Goal: Contribute content

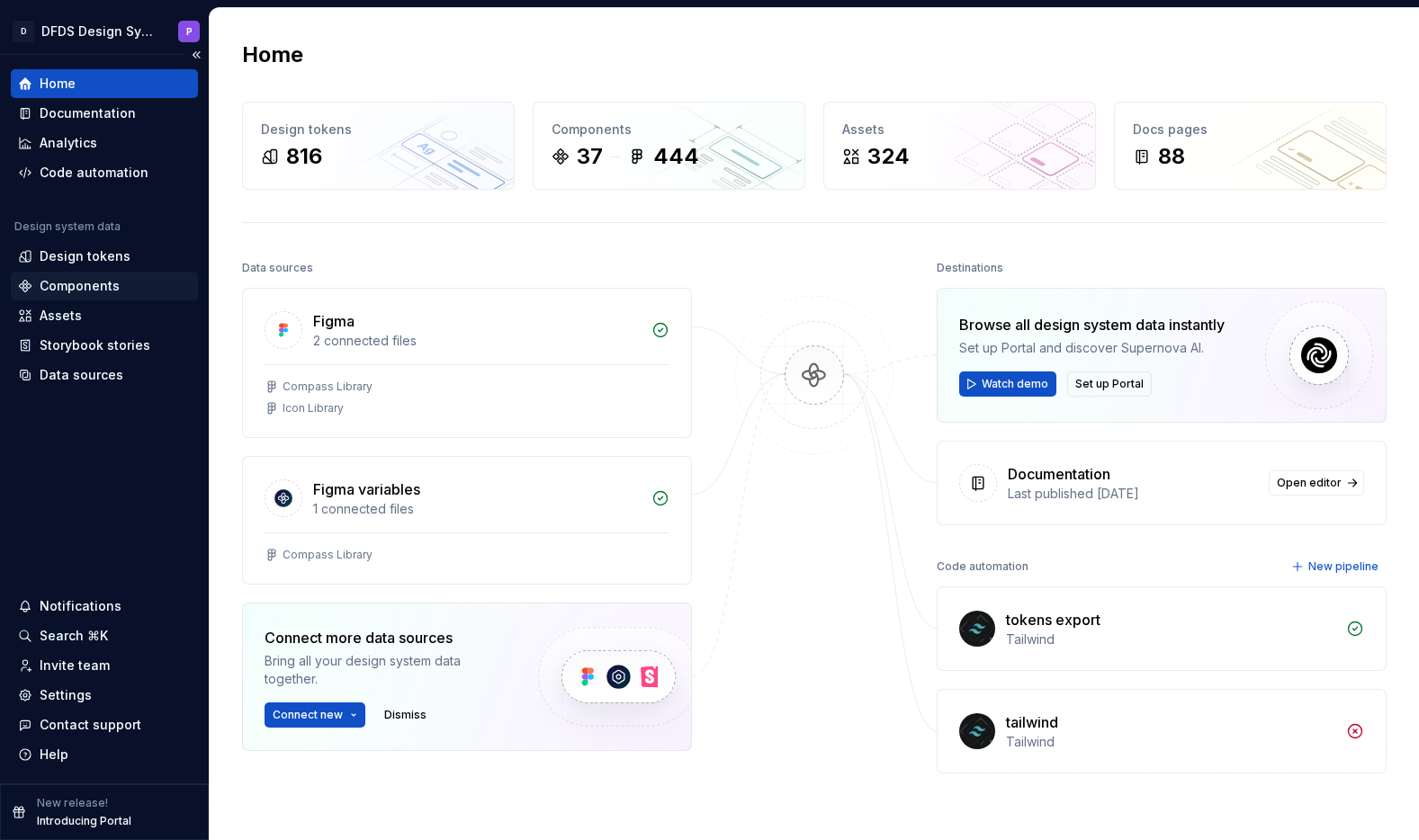
click at [93, 291] on div "Components" at bounding box center [80, 286] width 80 height 18
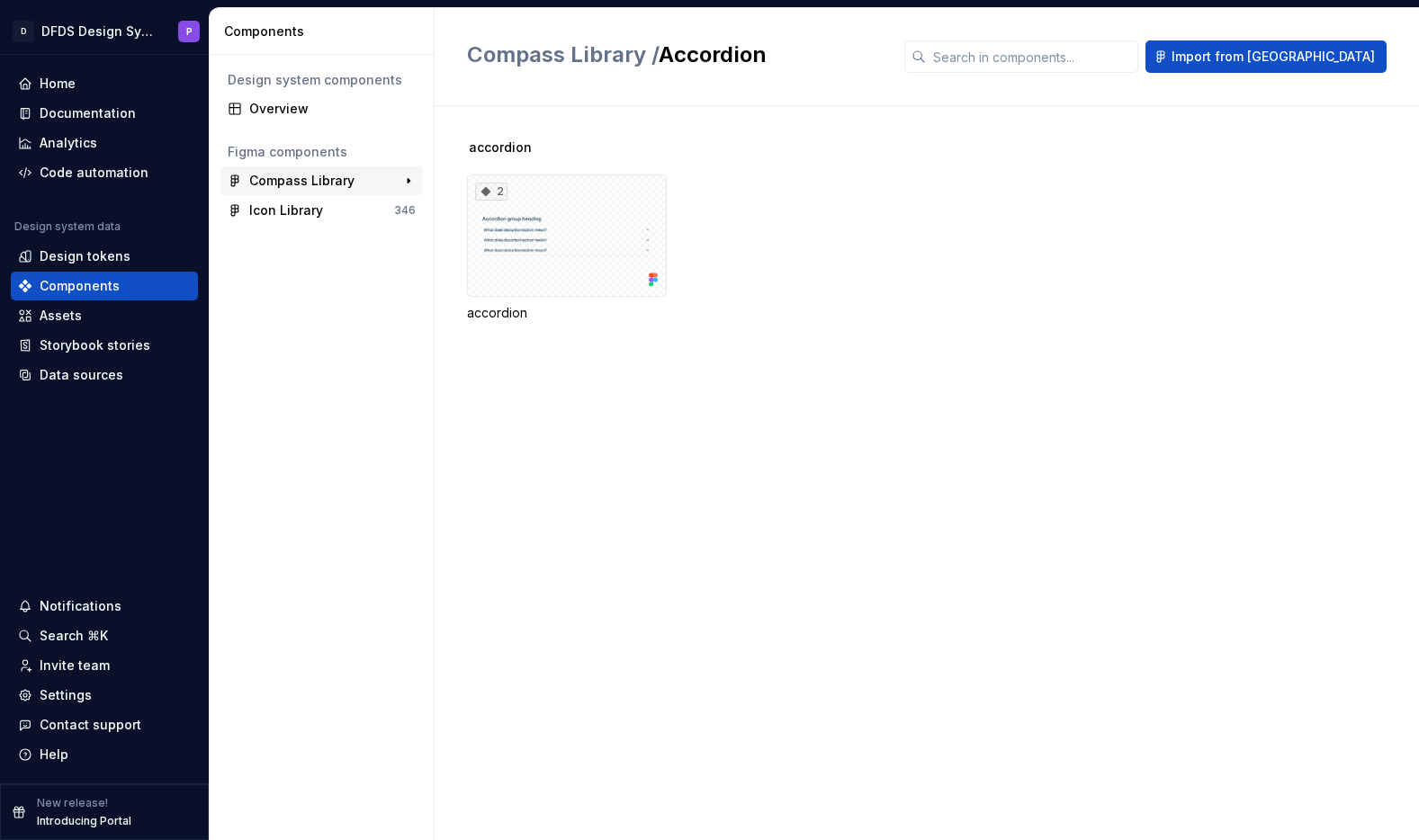
click at [276, 185] on div "Compass Library" at bounding box center [302, 181] width 106 height 18
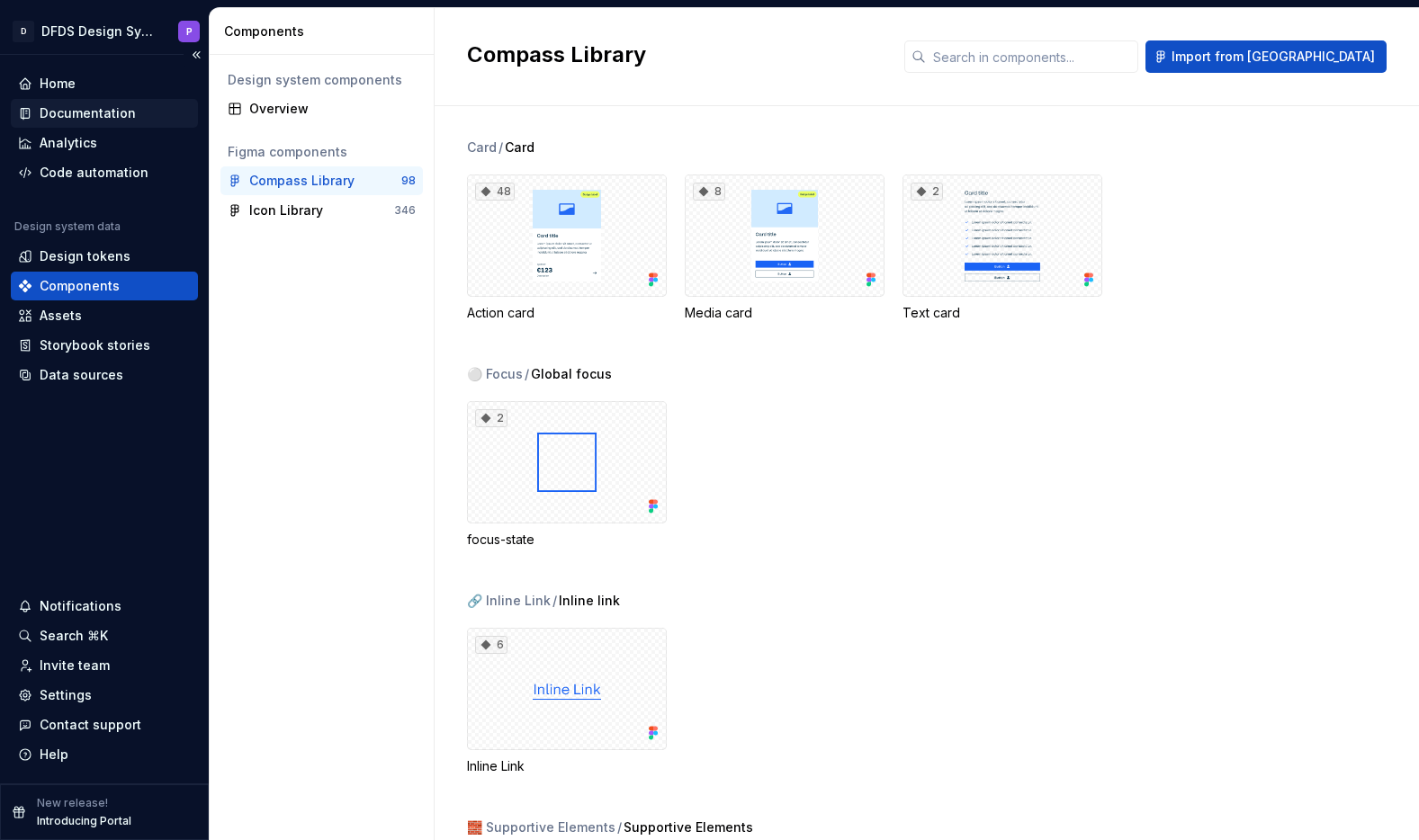
click at [112, 116] on div "Documentation" at bounding box center [88, 113] width 97 height 18
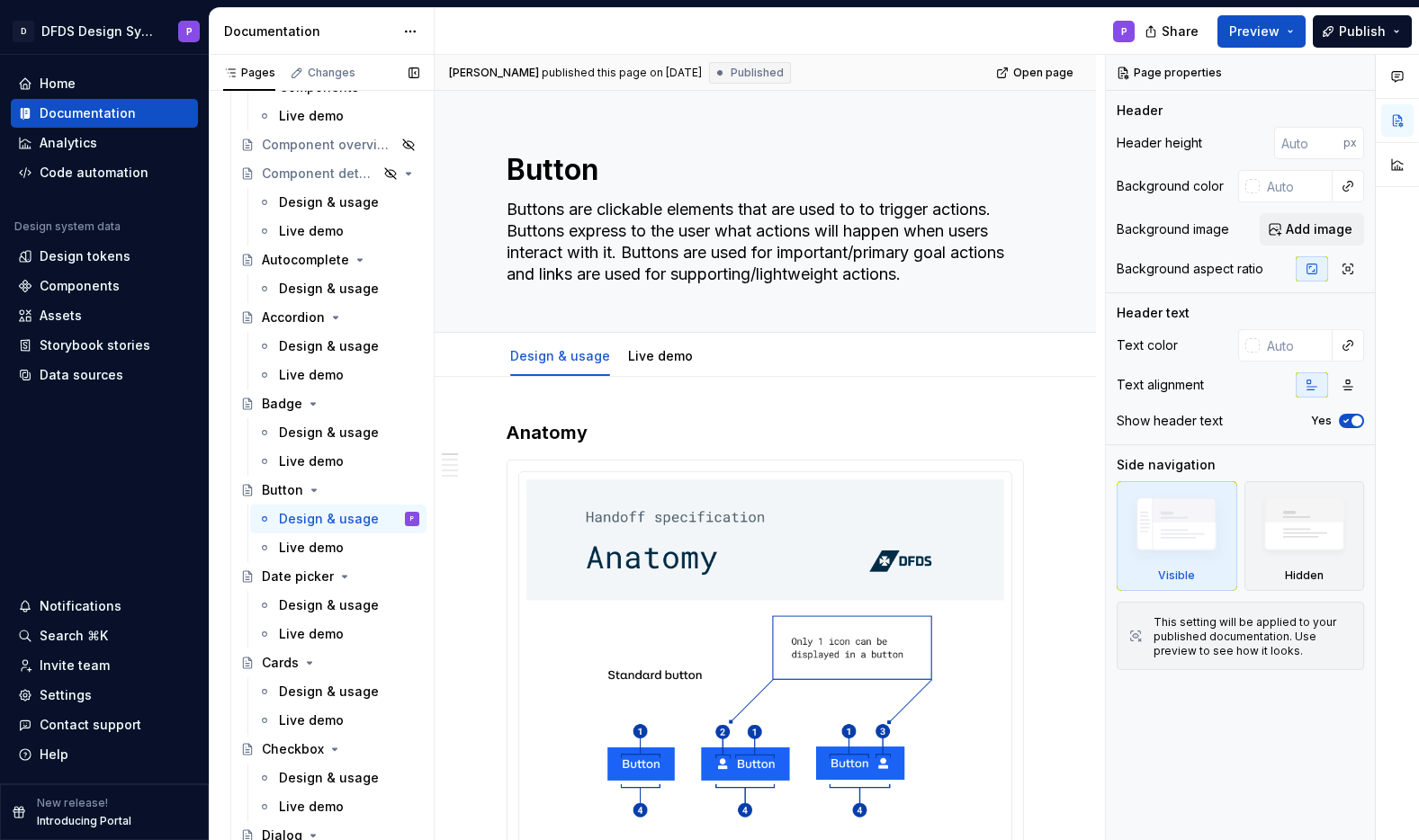
scroll to position [611, 0]
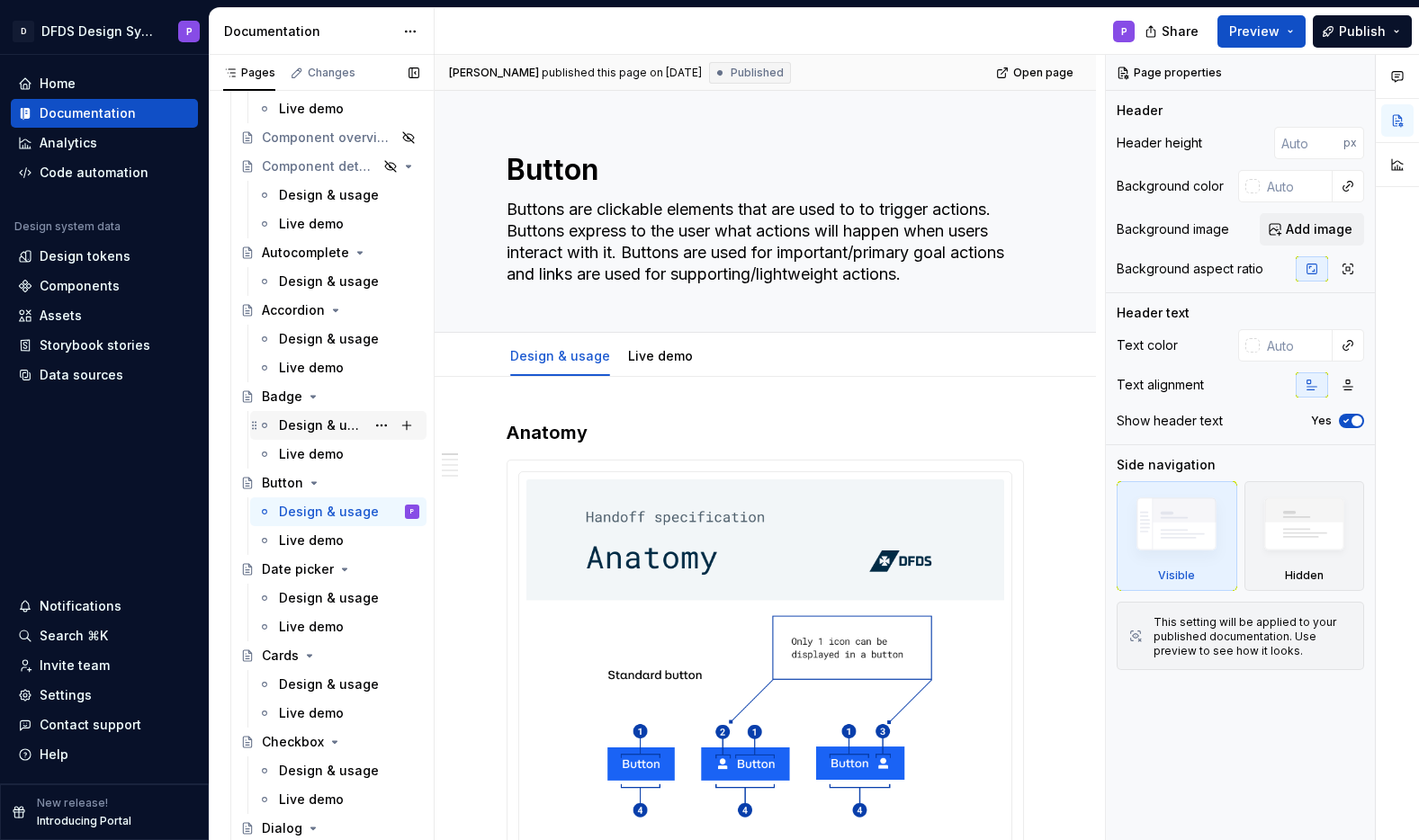
click at [305, 437] on div "Design & usage" at bounding box center [349, 425] width 140 height 25
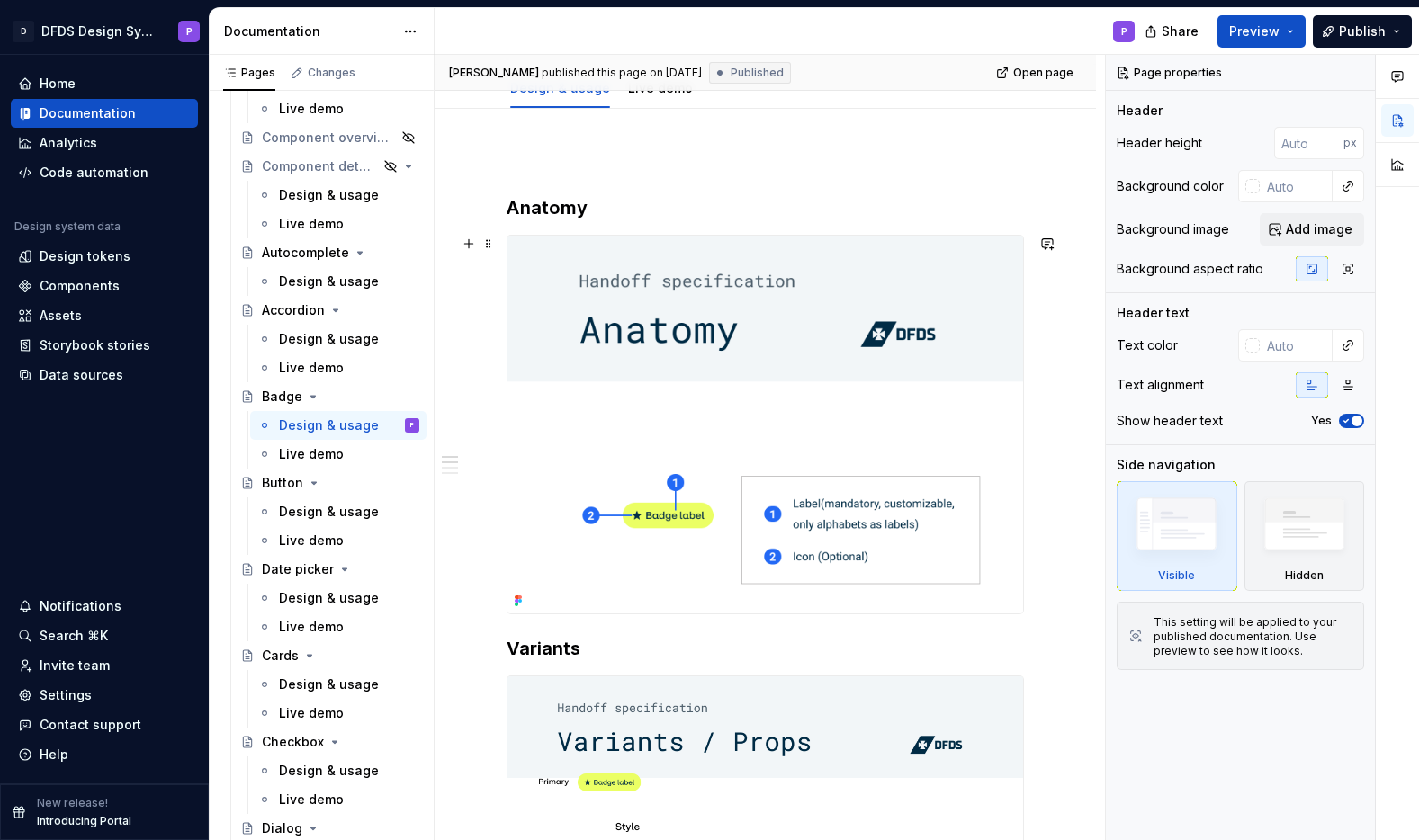
scroll to position [157, 0]
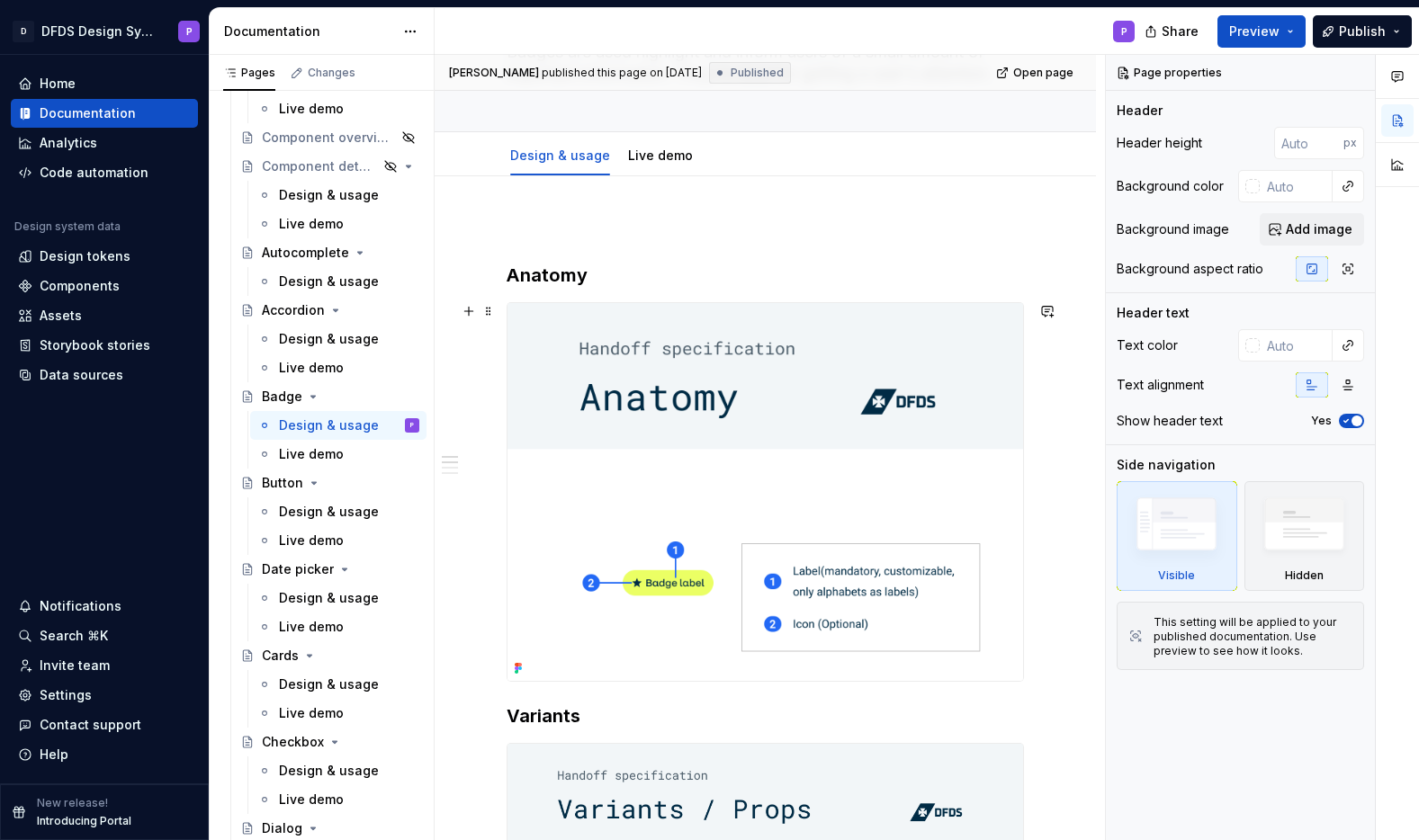
click at [1018, 339] on img at bounding box center [766, 491] width 516 height 377
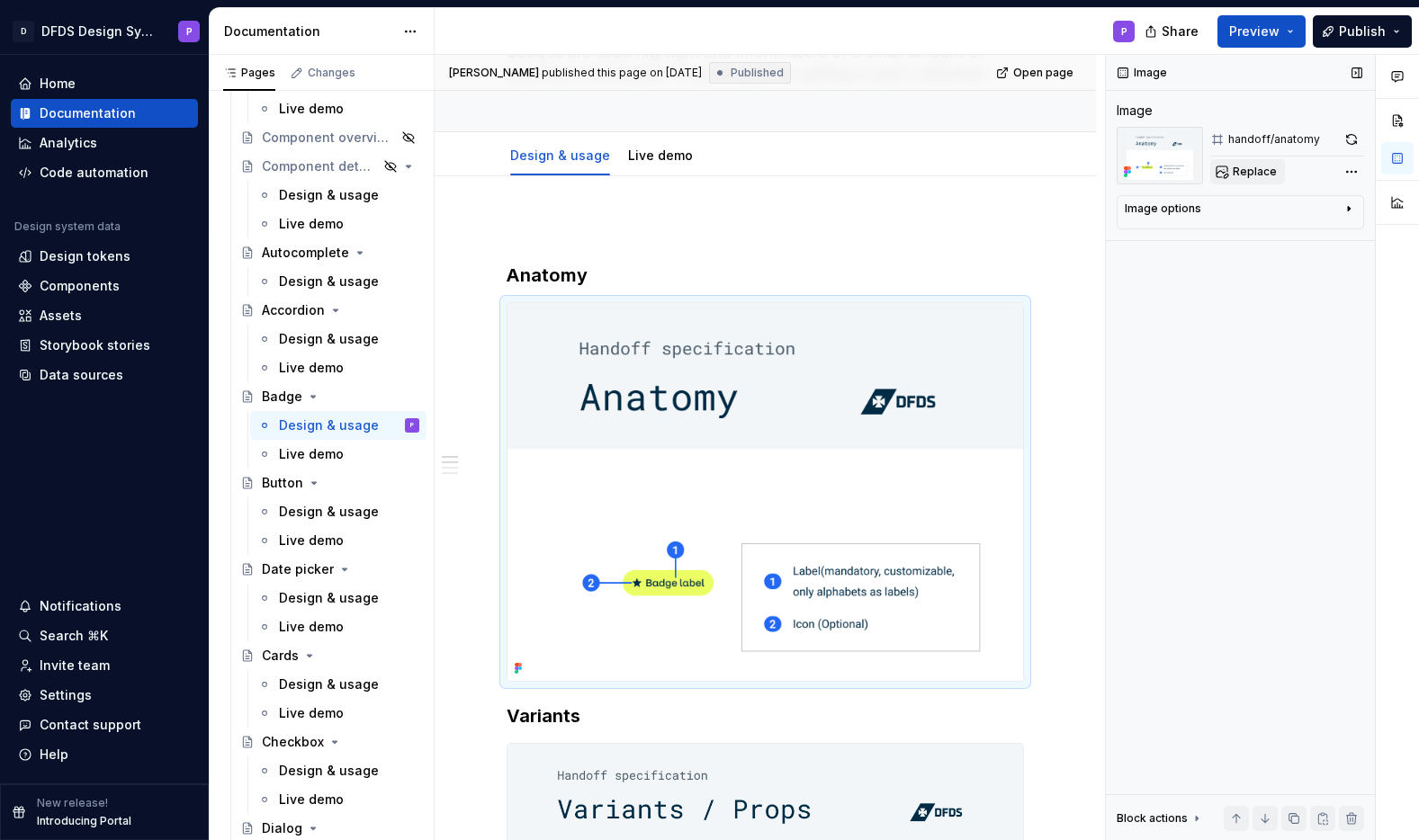
click at [1250, 165] on span "Replace" at bounding box center [1255, 171] width 44 height 14
type textarea "*"
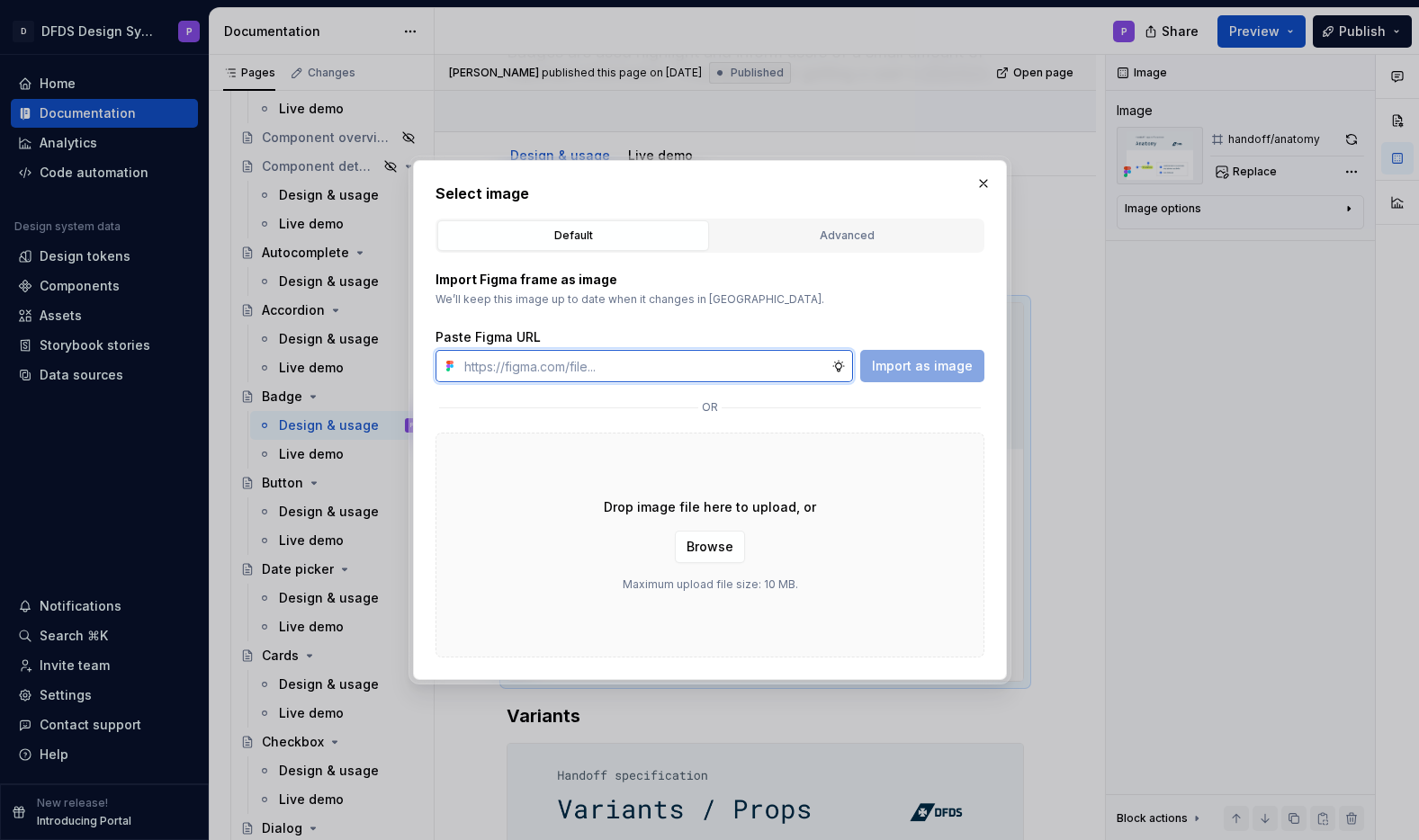
click at [547, 362] on input "text" at bounding box center [644, 365] width 374 height 33
paste input "[URL][DOMAIN_NAME]"
type input "[URL][DOMAIN_NAME]"
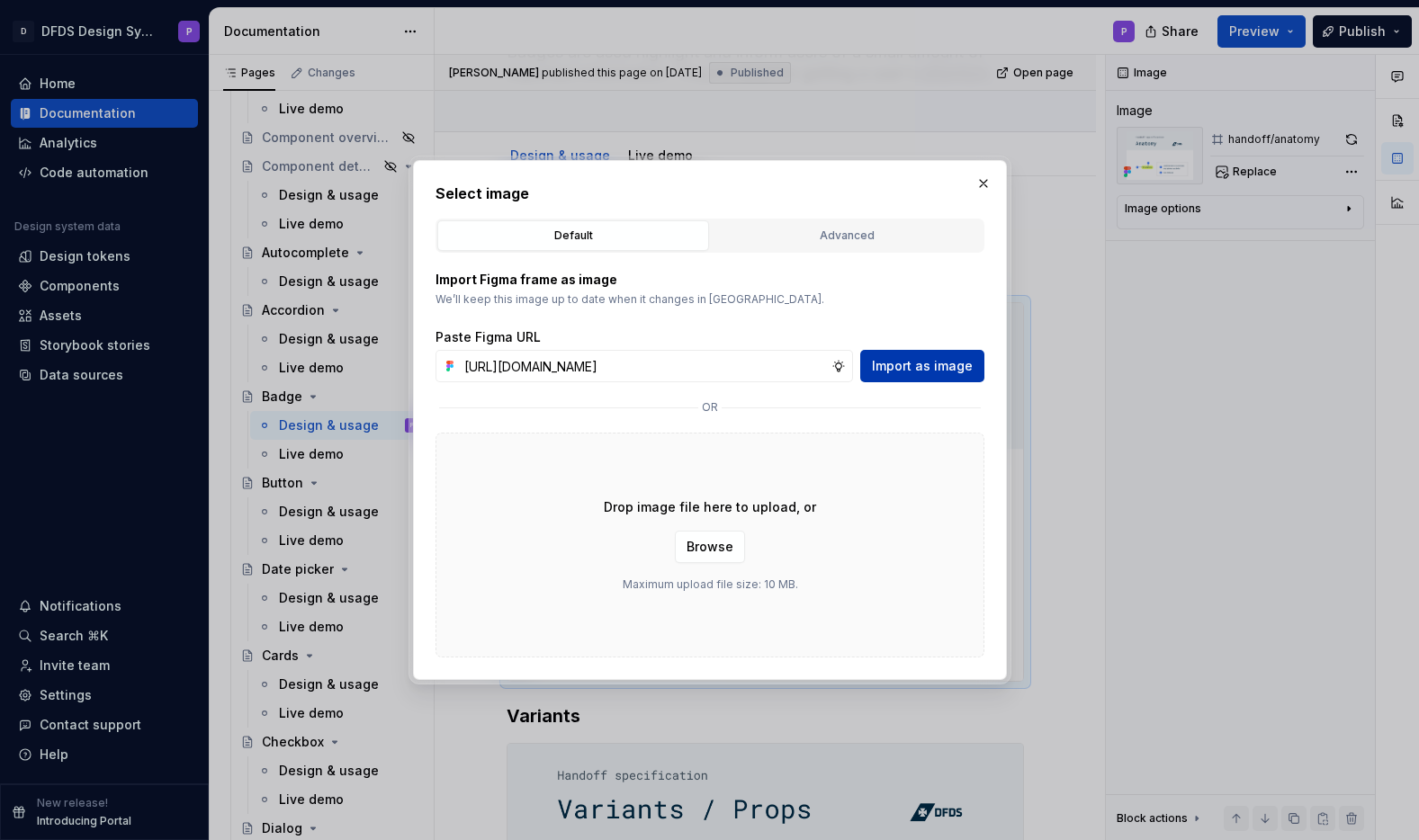
scroll to position [0, 0]
click at [933, 362] on span "Import as image" at bounding box center [921, 366] width 101 height 18
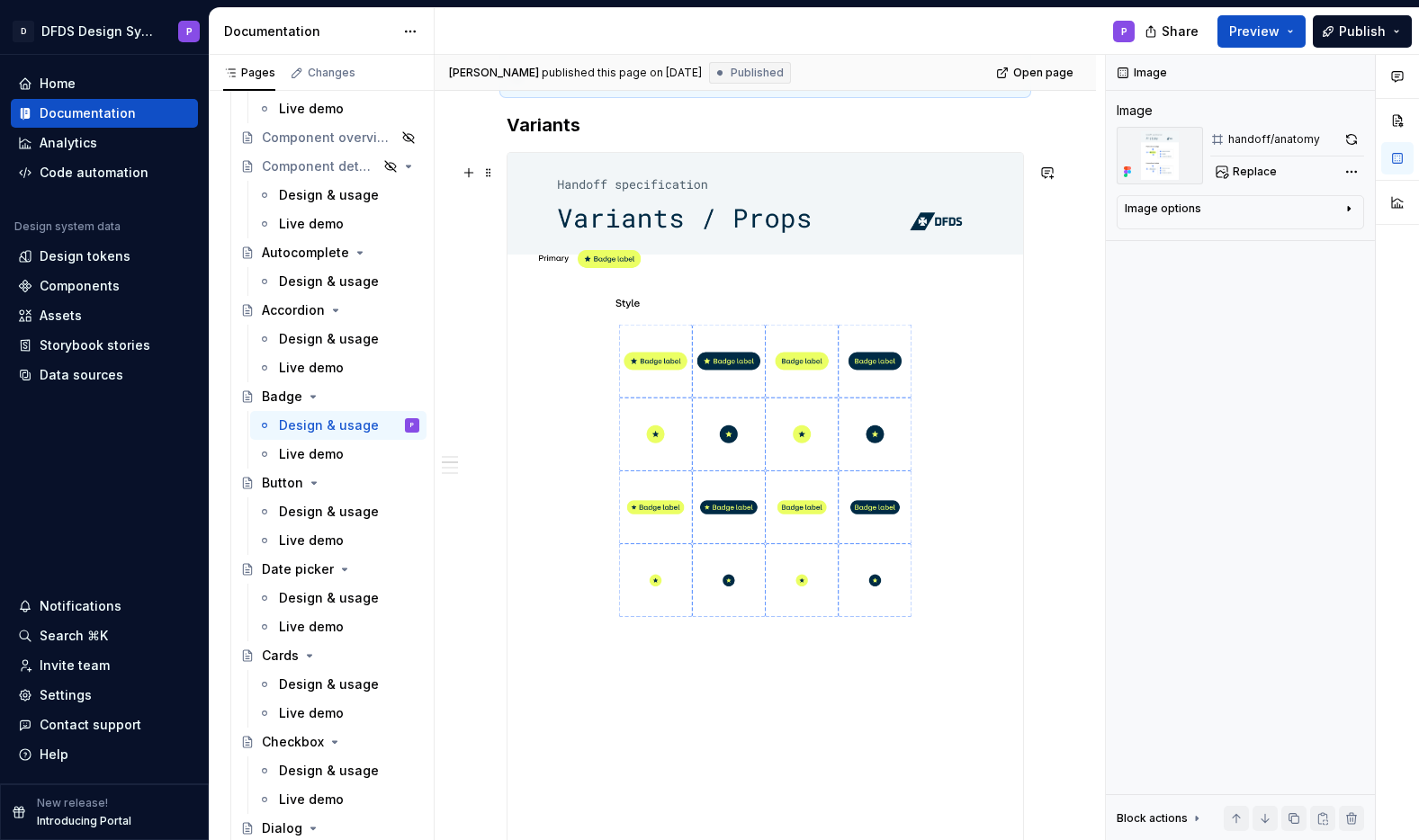
scroll to position [1017, 0]
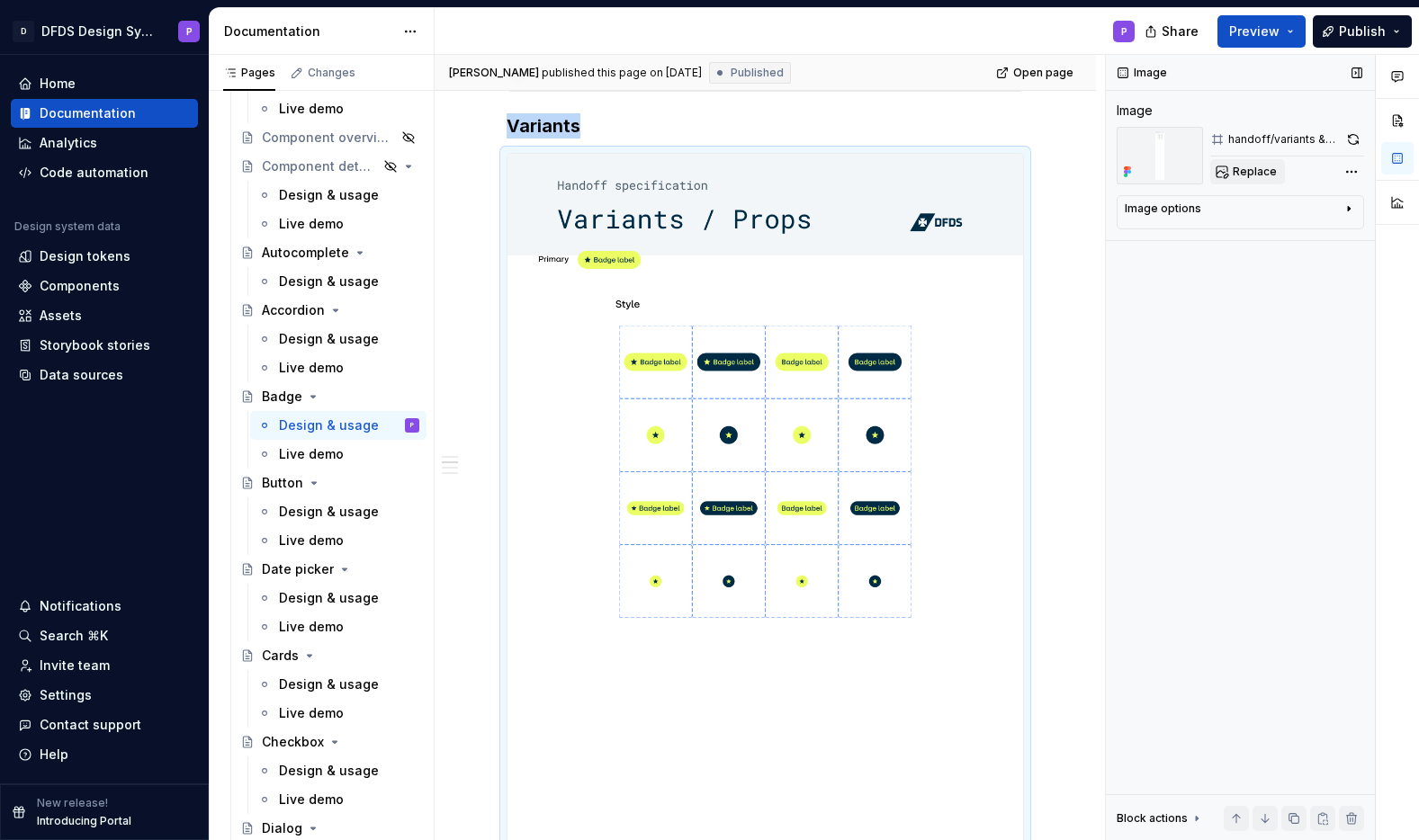
click at [1243, 167] on span "Replace" at bounding box center [1255, 171] width 44 height 14
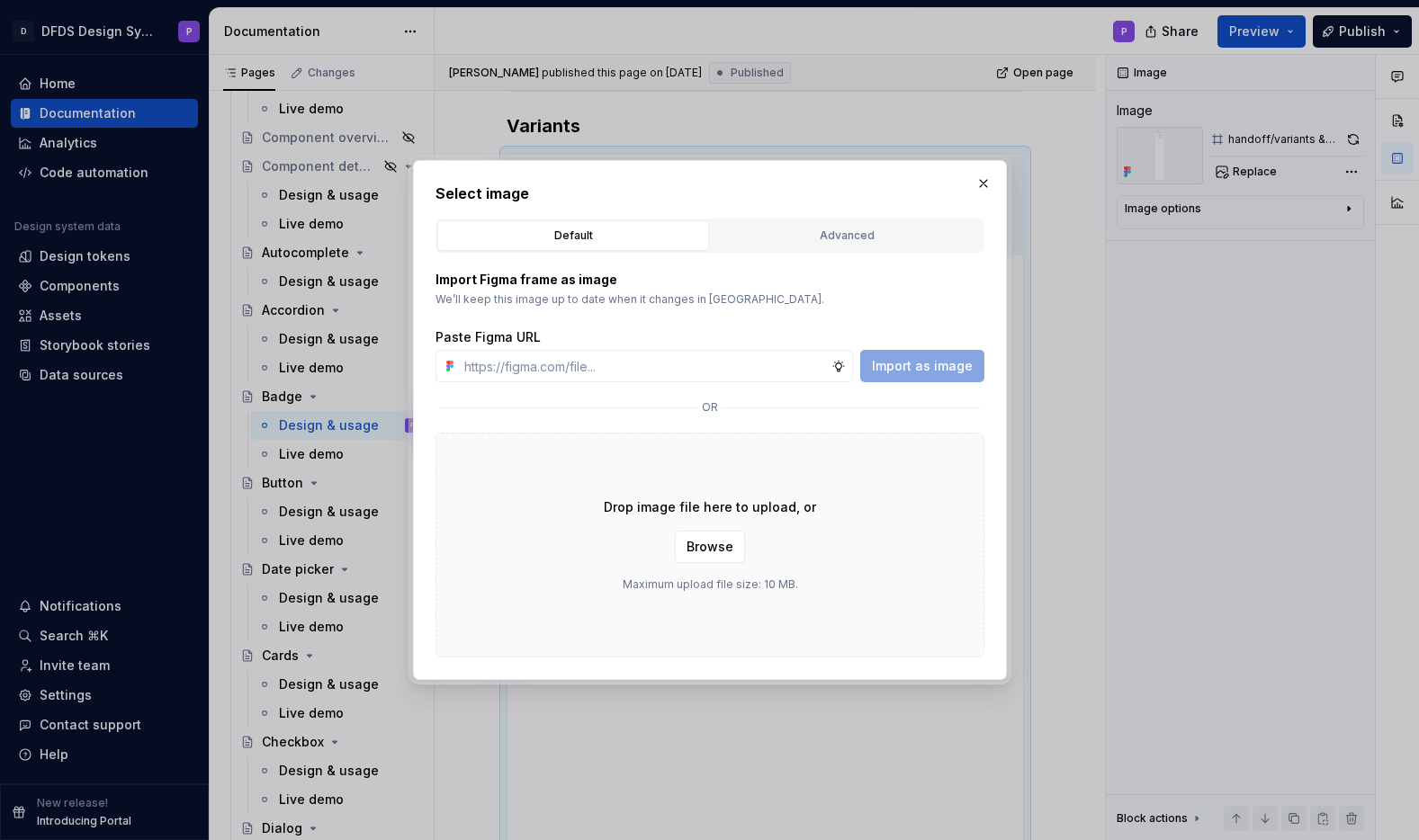
type textarea "*"
click at [632, 362] on input "text" at bounding box center [644, 365] width 374 height 33
paste input "[URL][DOMAIN_NAME]"
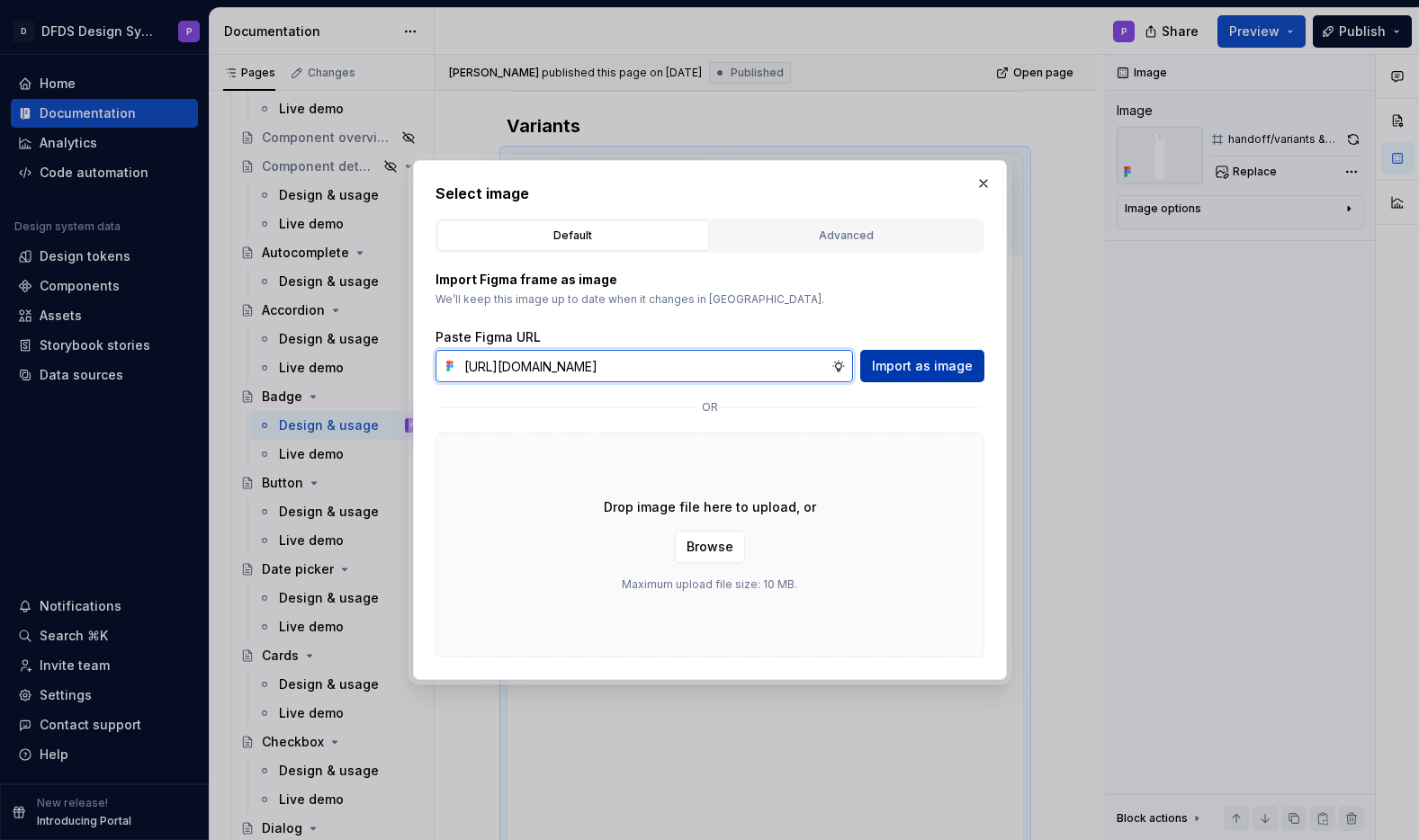
type input "[URL][DOMAIN_NAME]"
click at [897, 369] on span "Import as image" at bounding box center [921, 366] width 101 height 18
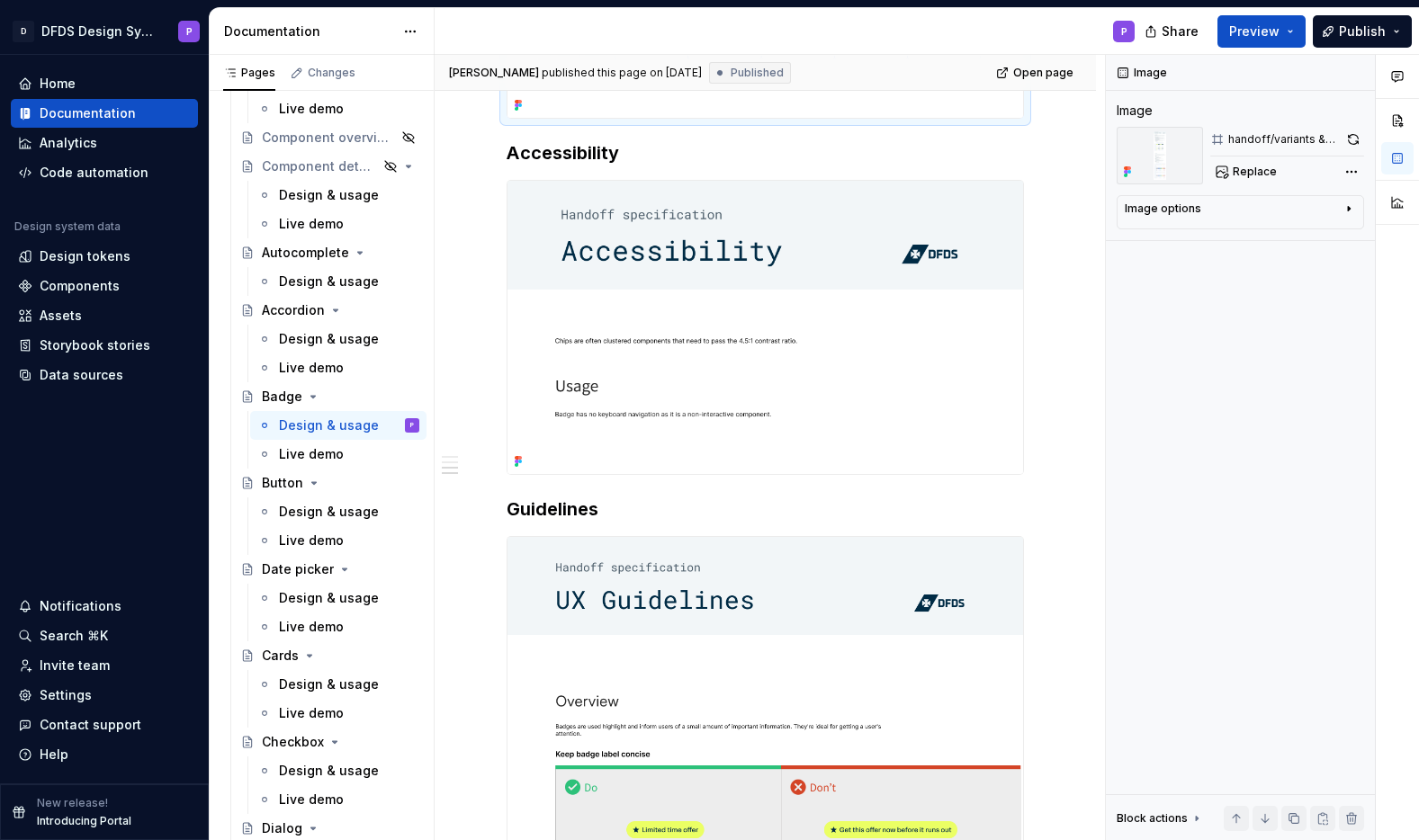
scroll to position [2909, 0]
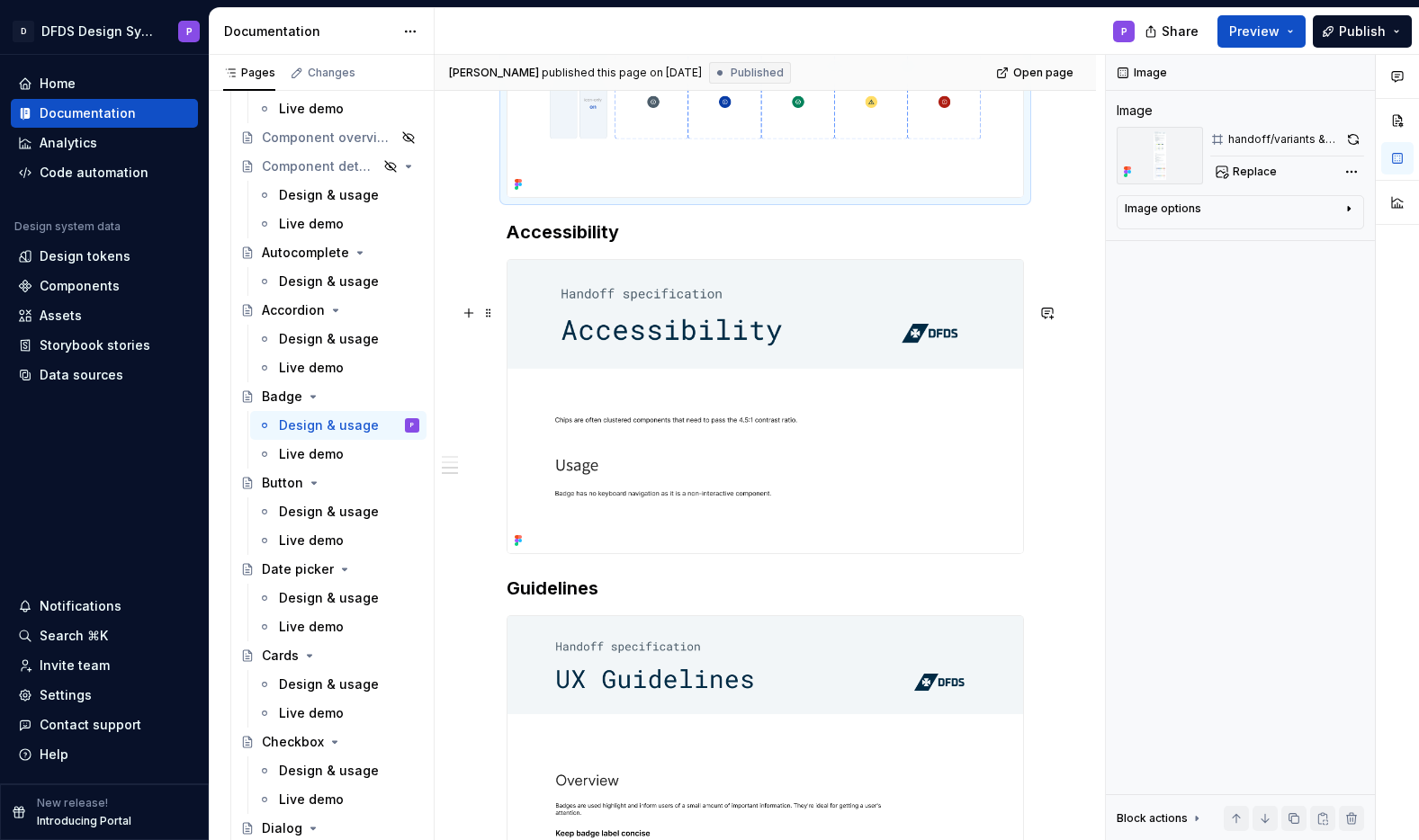
click at [957, 389] on img at bounding box center [766, 406] width 516 height 294
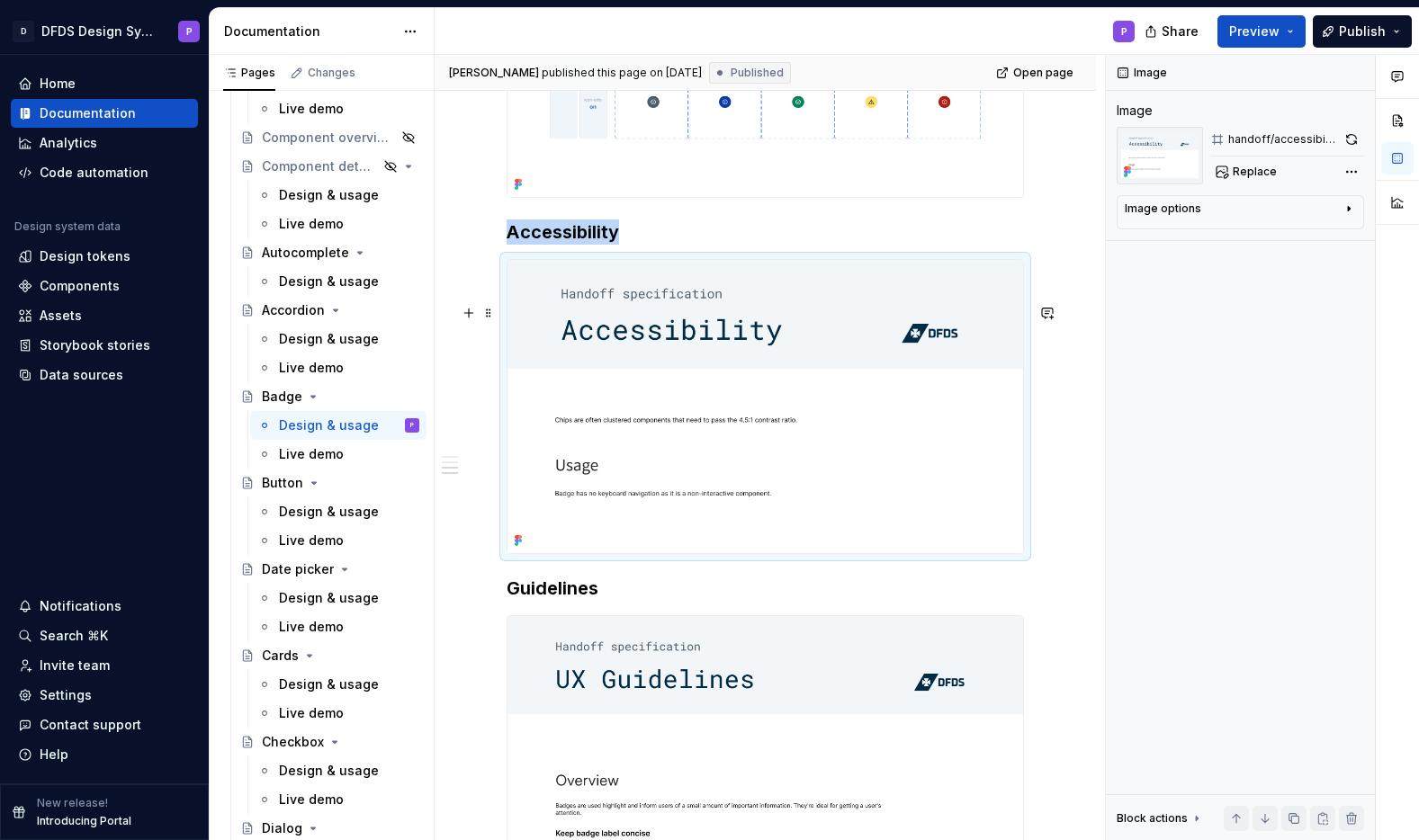
click at [890, 331] on img at bounding box center [766, 406] width 516 height 294
click at [1189, 210] on div "Image options" at bounding box center [1162, 208] width 77 height 14
click at [1250, 167] on span "Replace" at bounding box center [1255, 171] width 44 height 14
type textarea "*"
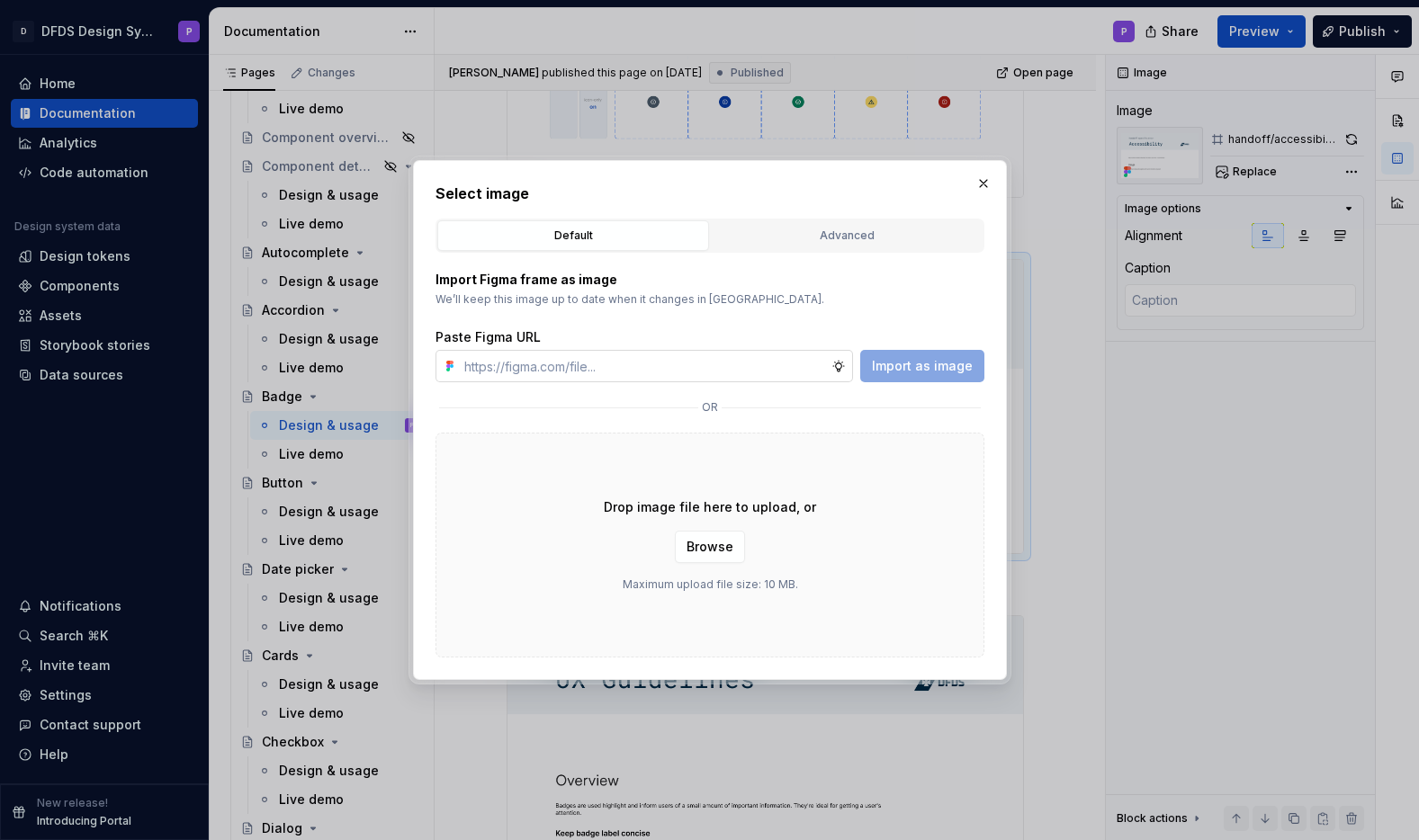
click at [748, 369] on input "text" at bounding box center [644, 365] width 374 height 33
type input "[URL][DOMAIN_NAME]"
click at [938, 353] on button "Import as image" at bounding box center [922, 365] width 124 height 33
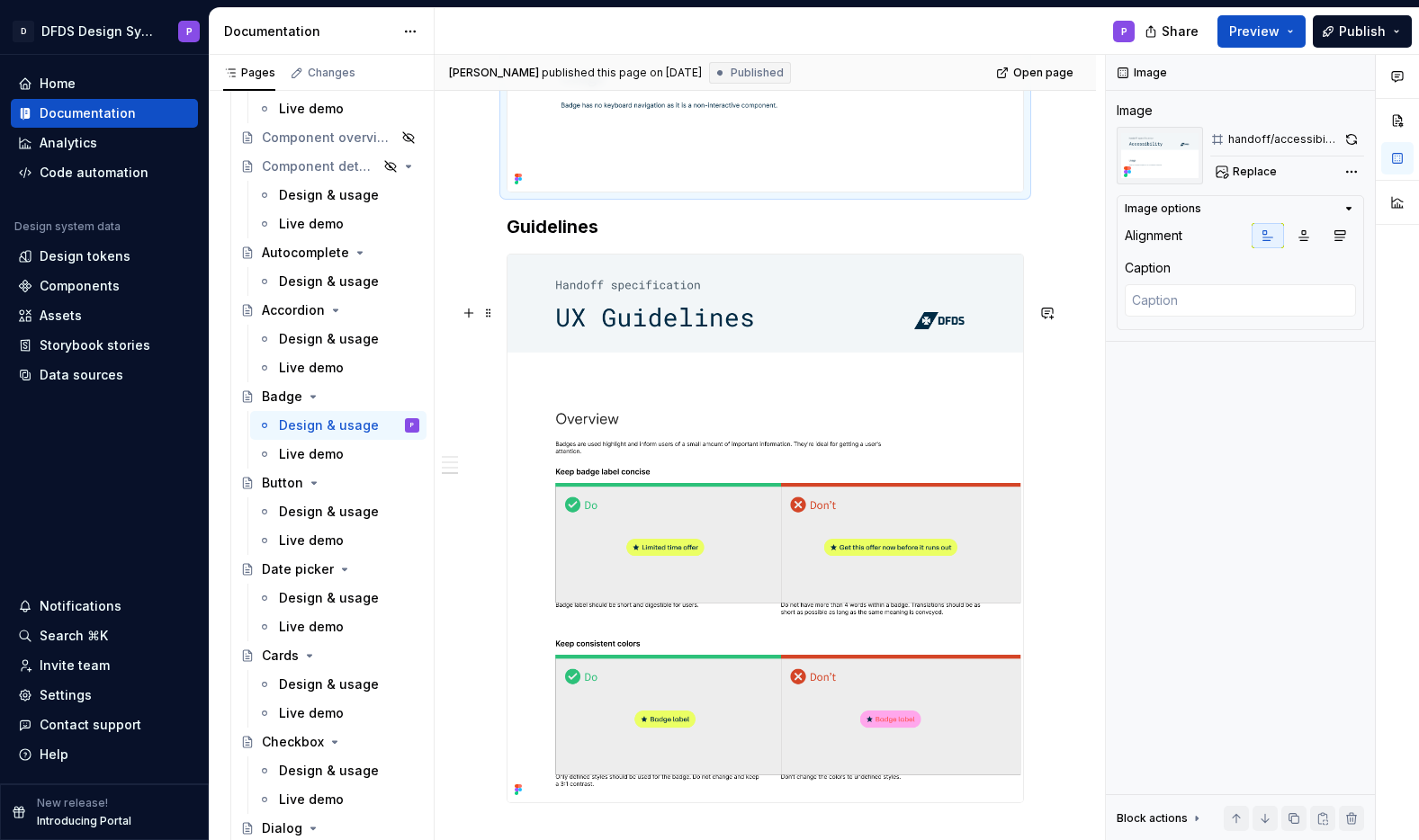
scroll to position [3292, 0]
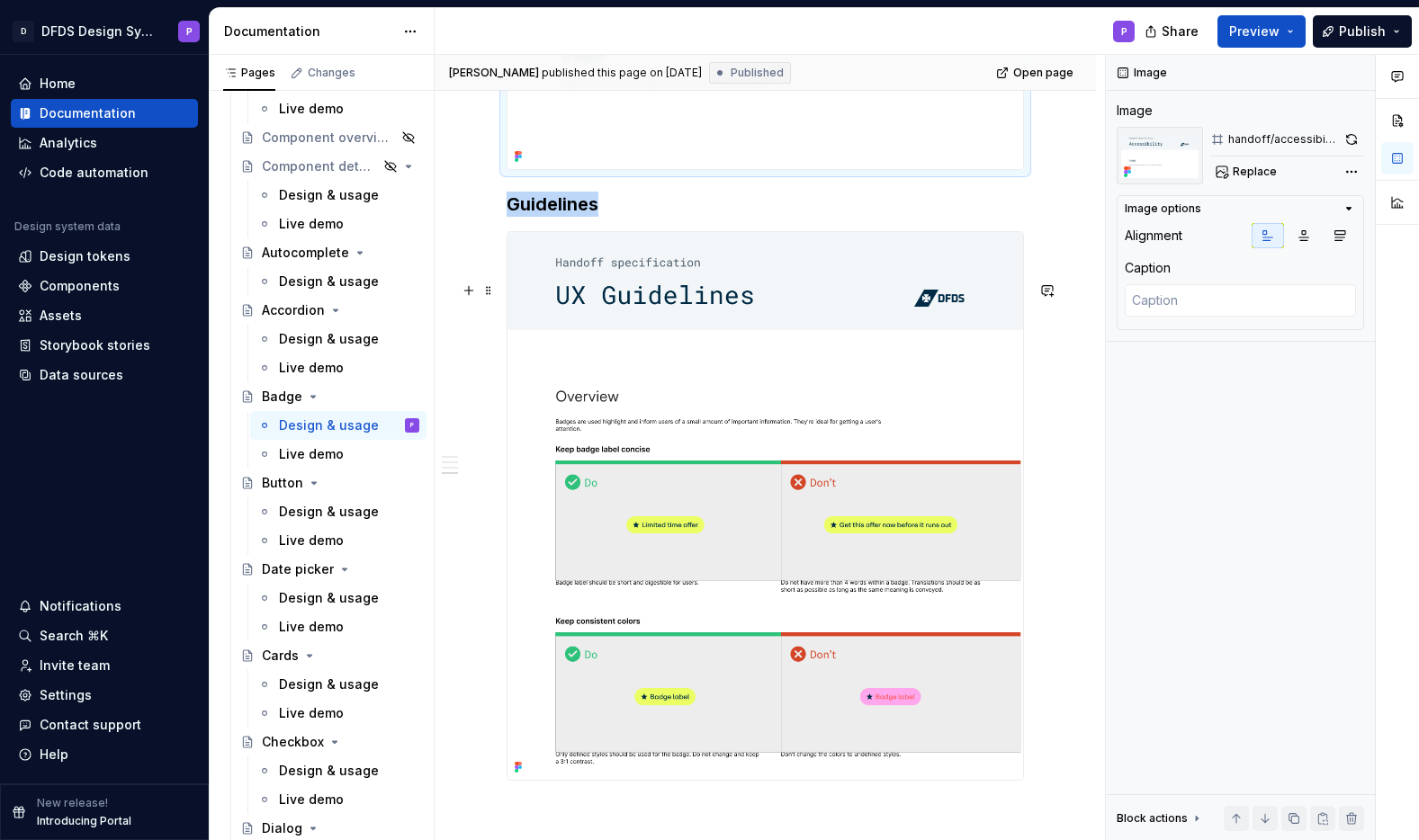
click at [935, 366] on img at bounding box center [766, 505] width 516 height 546
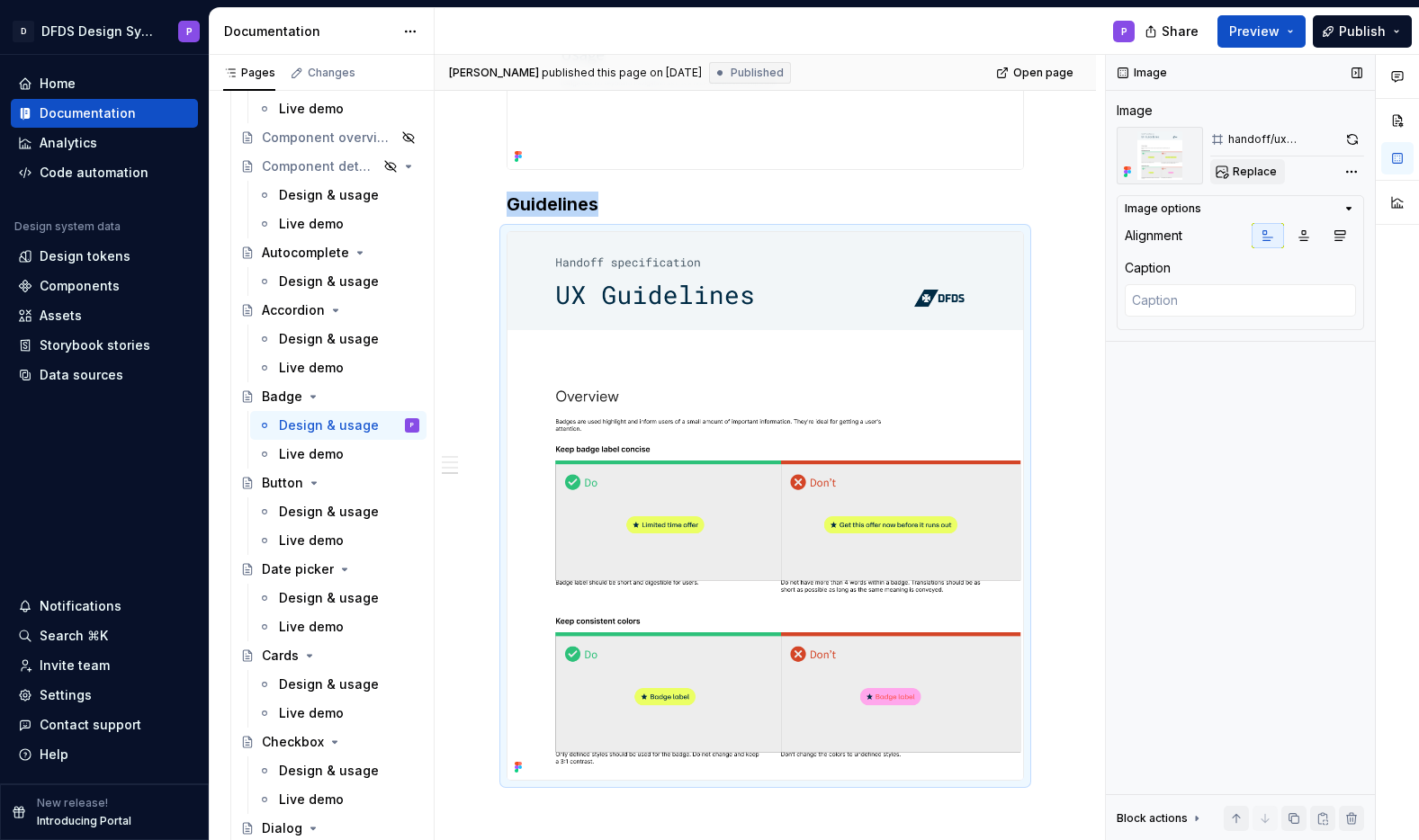
click at [1239, 175] on span "Replace" at bounding box center [1255, 171] width 44 height 14
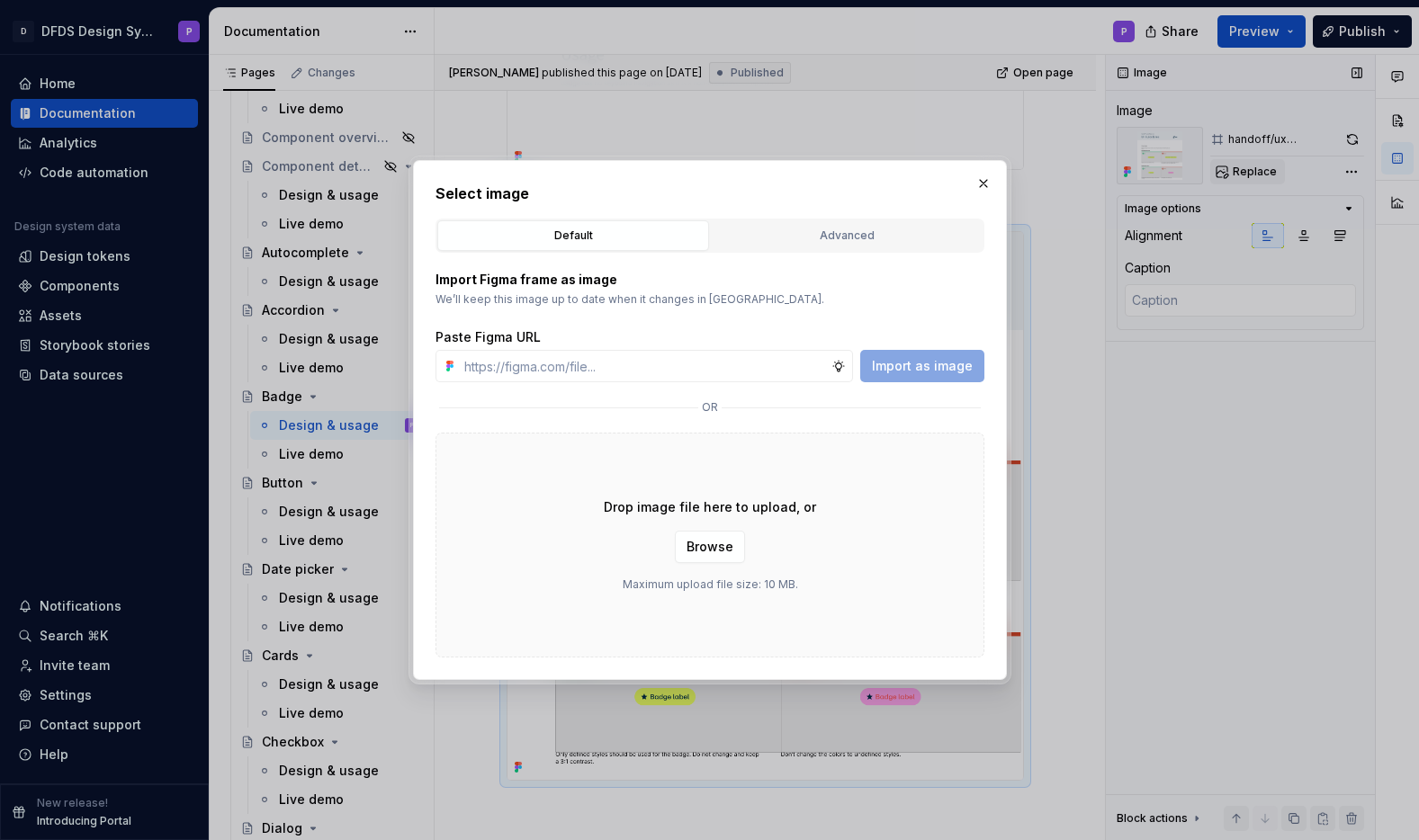
type textarea "*"
click at [665, 369] on input "text" at bounding box center [644, 365] width 374 height 33
paste input "[URL][DOMAIN_NAME]"
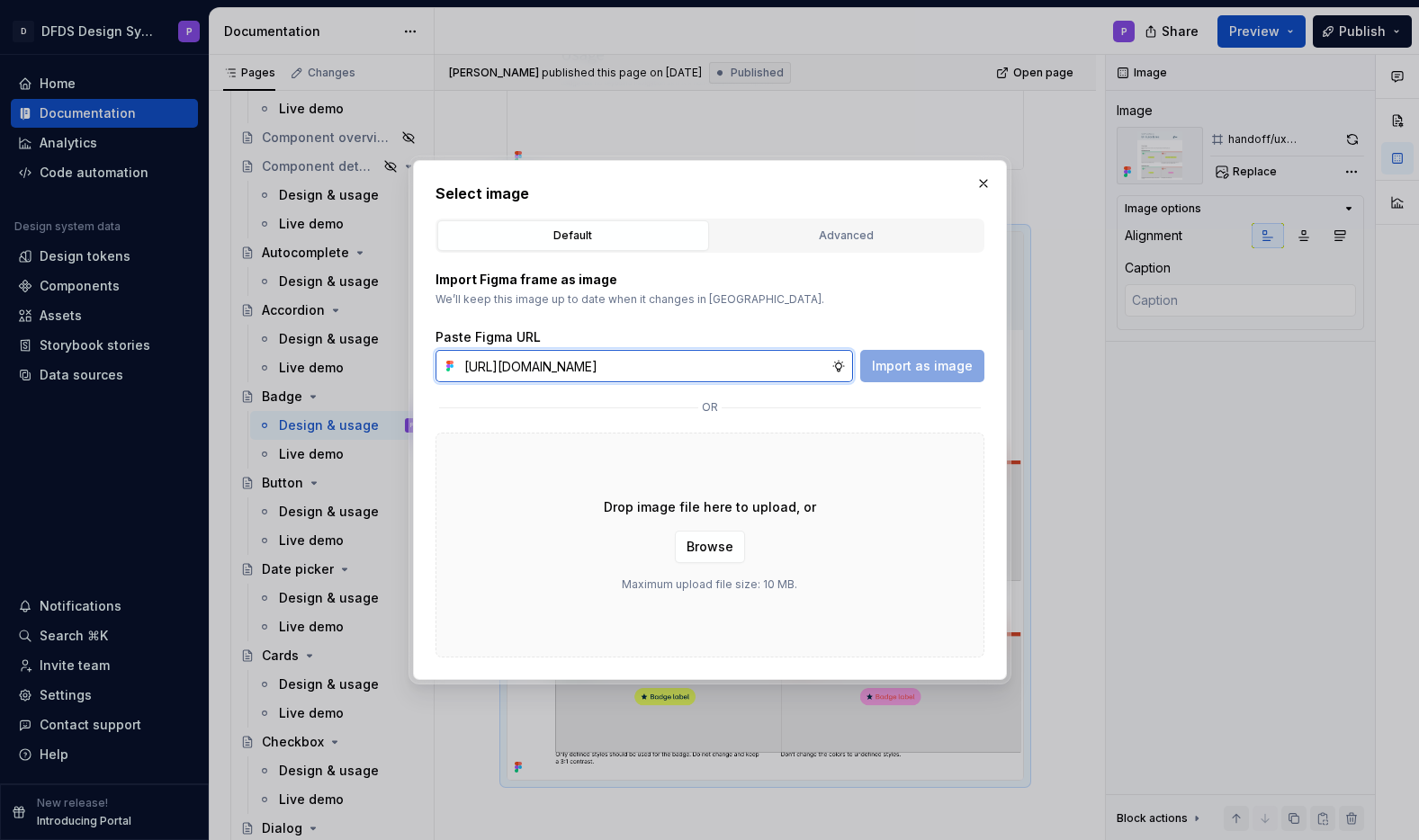
scroll to position [0, 397]
type input "[URL][DOMAIN_NAME]"
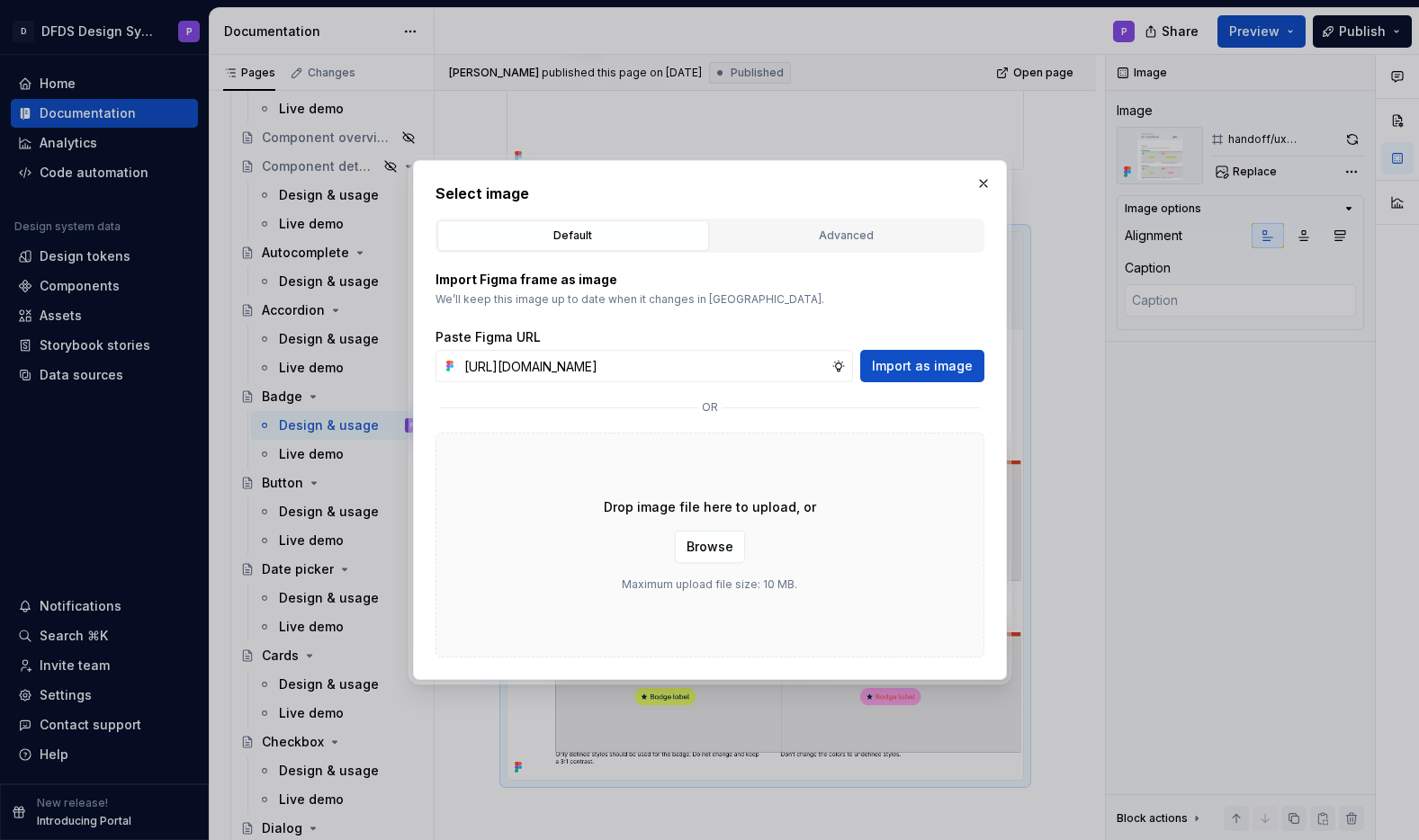
scroll to position [0, 0]
click at [906, 367] on span "Import as image" at bounding box center [921, 366] width 101 height 18
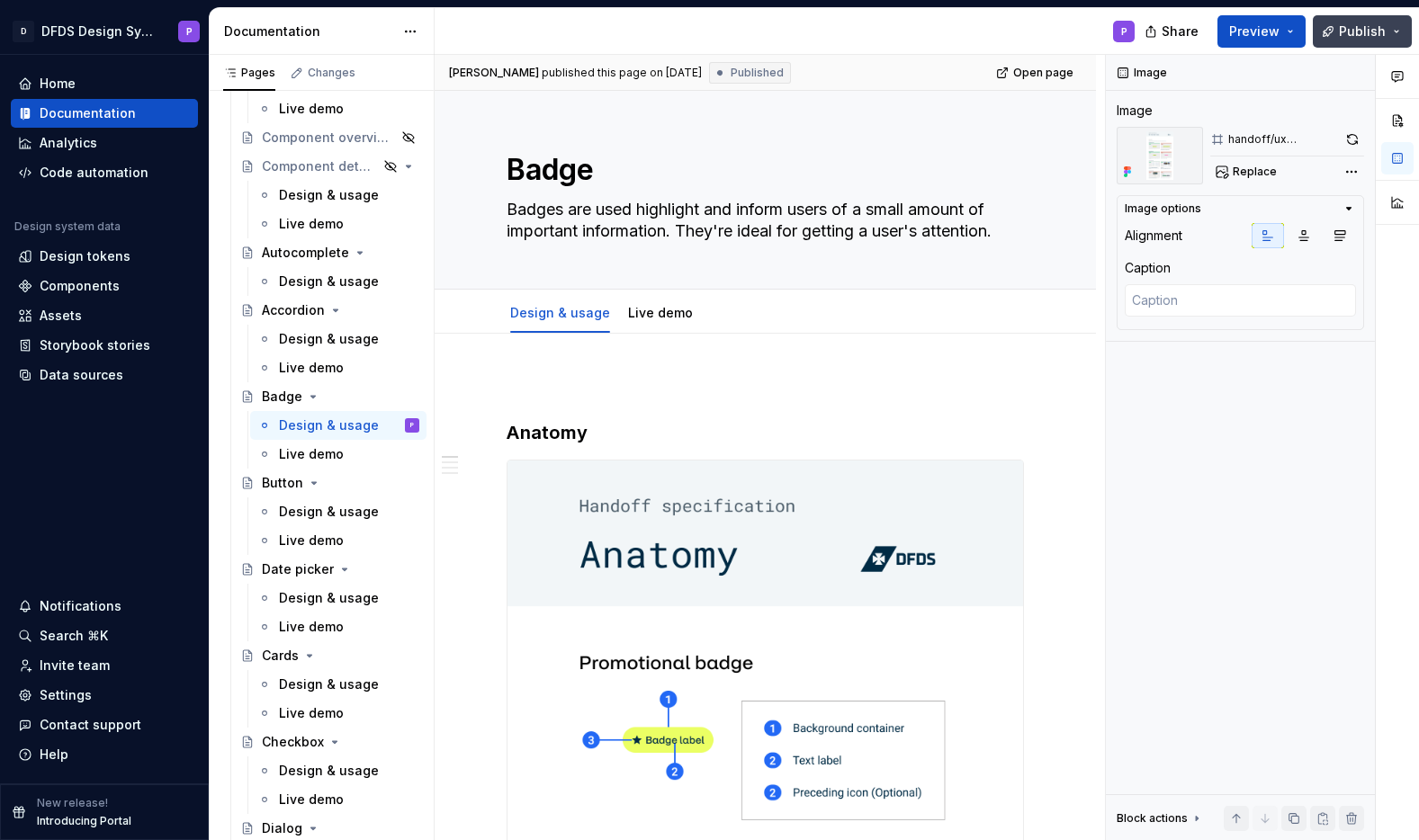
click at [1332, 34] on button "Publish" at bounding box center [1361, 31] width 99 height 33
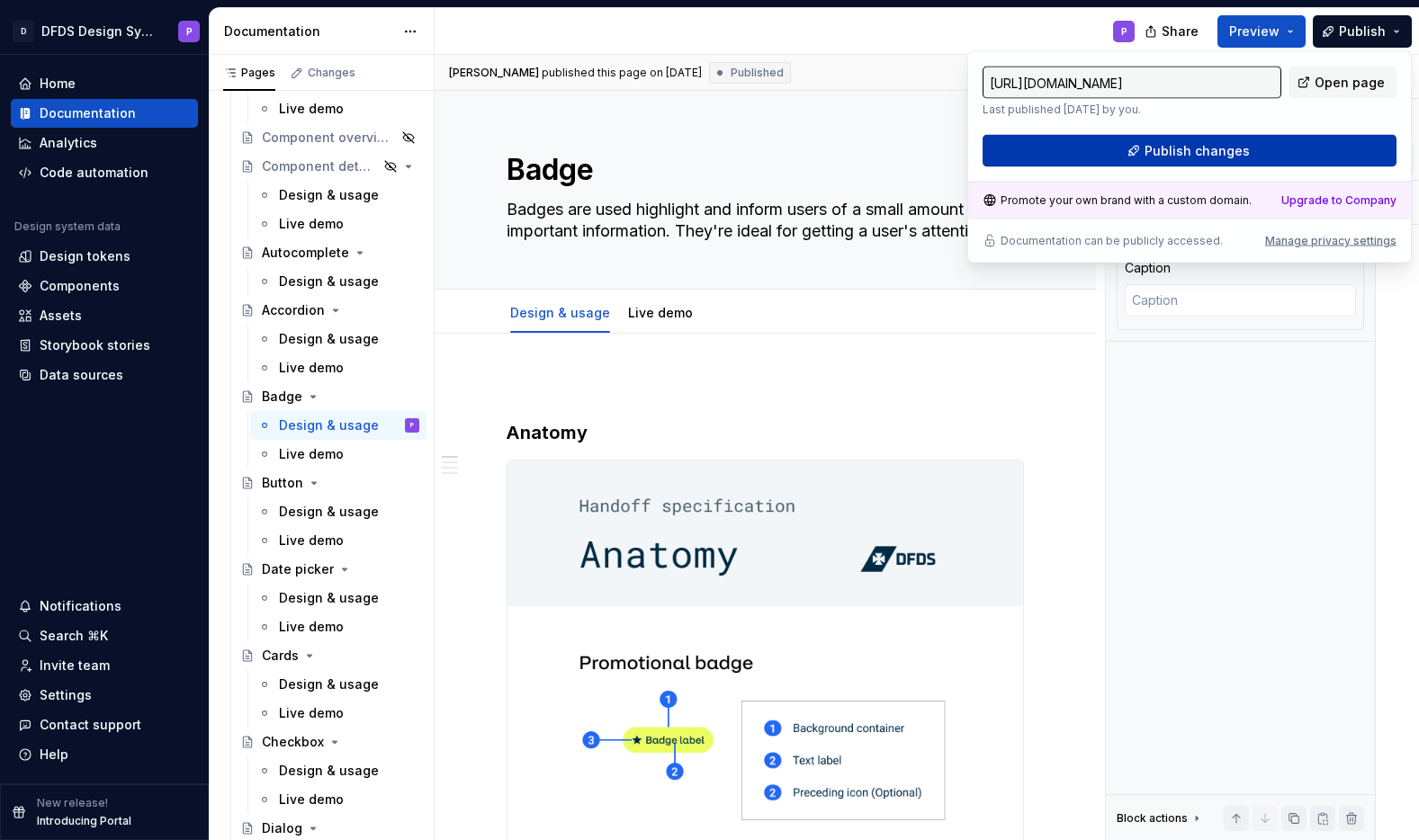
click at [1214, 145] on span "Publish changes" at bounding box center [1197, 151] width 106 height 18
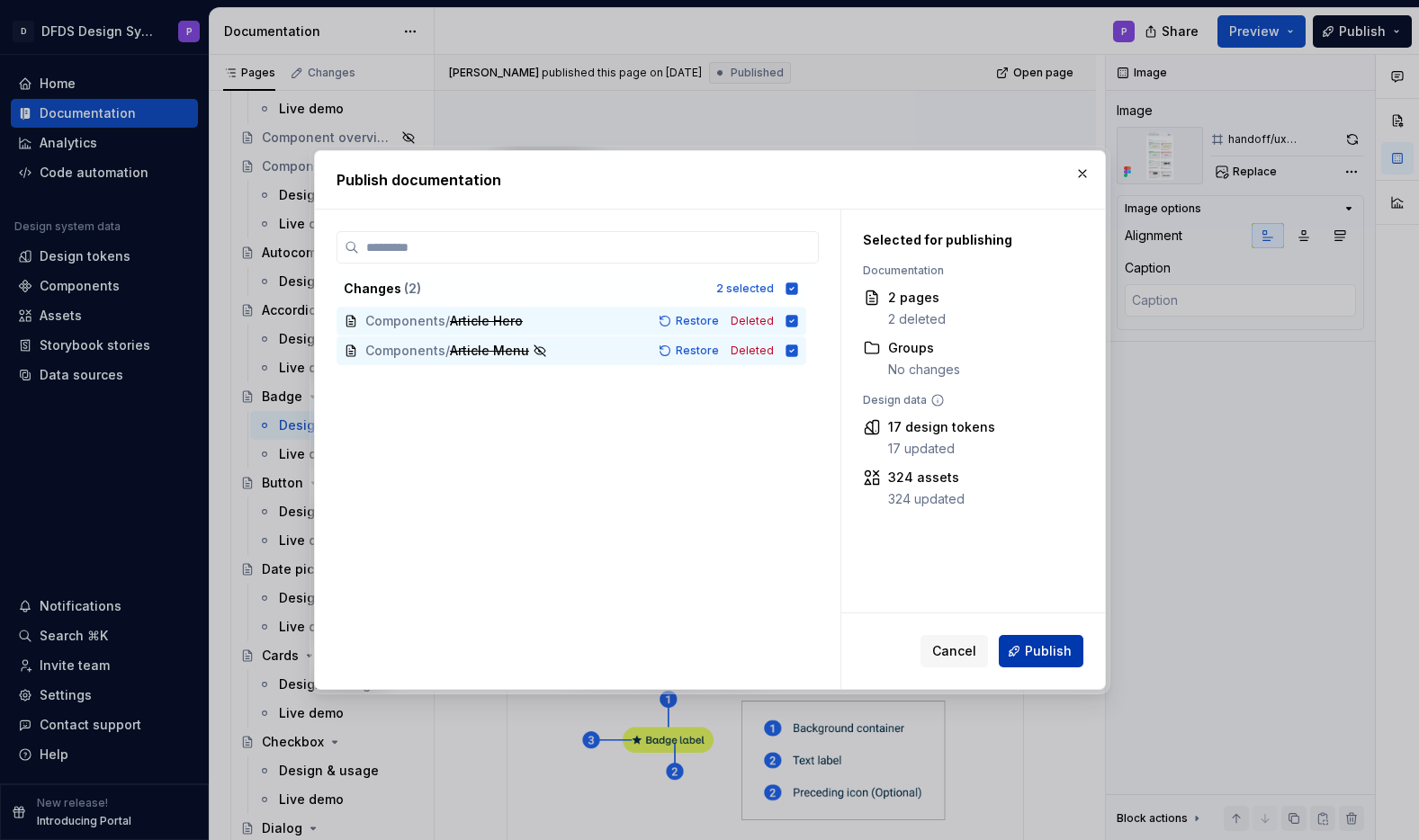
click at [1049, 642] on span "Publish" at bounding box center [1048, 651] width 47 height 18
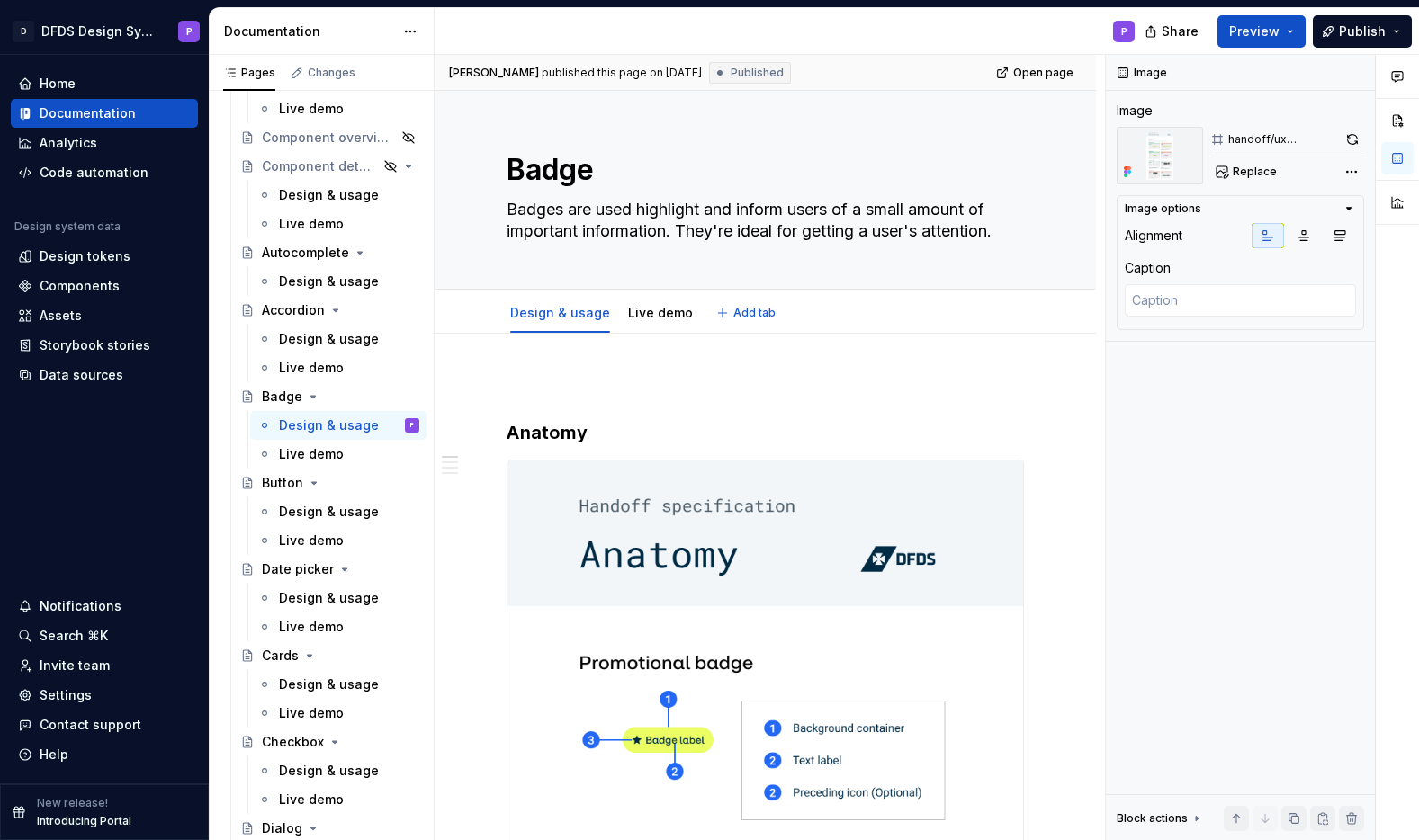
type textarea "*"
